Goal: Task Accomplishment & Management: Manage account settings

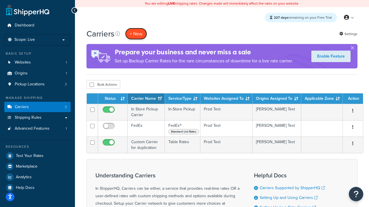
click at [136, 34] on button "+ New" at bounding box center [136, 34] width 22 height 12
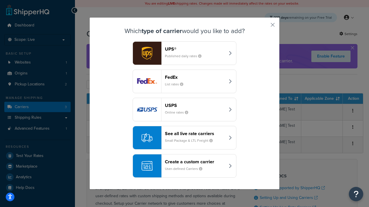
click at [184, 82] on div "FedEx List rates" at bounding box center [195, 82] width 60 height 14
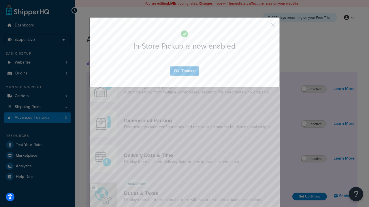
scroll to position [187, 0]
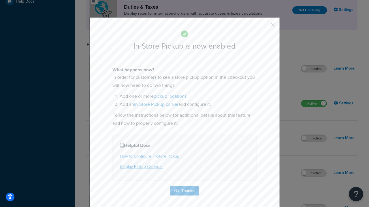
click at [264, 27] on button "button" at bounding box center [263, 26] width 1 height 1
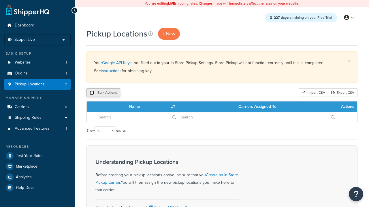
click at [92, 93] on input "checkbox" at bounding box center [92, 93] width 4 height 4
checkbox input "true"
click at [0, 0] on button "Delete" at bounding box center [0, 0] width 0 height 0
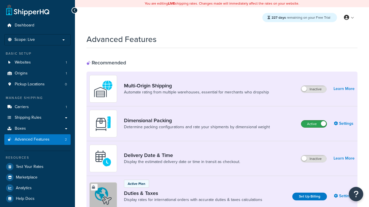
click at [314, 121] on label "Active" at bounding box center [313, 124] width 25 height 7
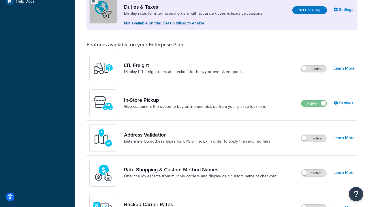
scroll to position [176, 0]
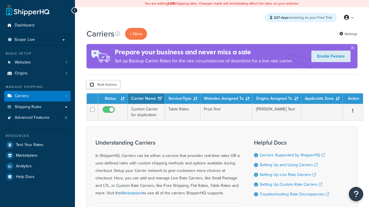
click at [92, 85] on input "checkbox" at bounding box center [92, 85] width 4 height 4
checkbox input "true"
click at [0, 0] on button "Delete" at bounding box center [0, 0] width 0 height 0
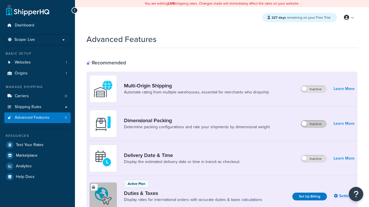
click at [314, 124] on label "Inactive" at bounding box center [313, 124] width 25 height 7
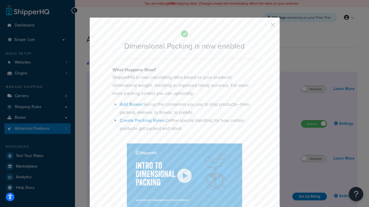
click at [264, 26] on button "button" at bounding box center [263, 26] width 1 height 1
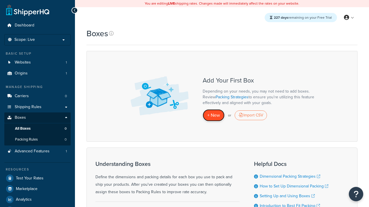
click at [214, 115] on span "+ New" at bounding box center [213, 115] width 13 height 7
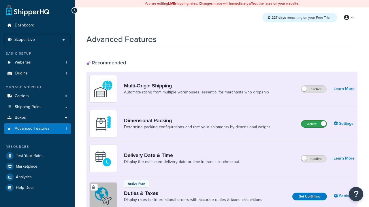
click at [314, 124] on label "Active" at bounding box center [313, 124] width 25 height 7
